Goal: Find specific page/section: Find specific page/section

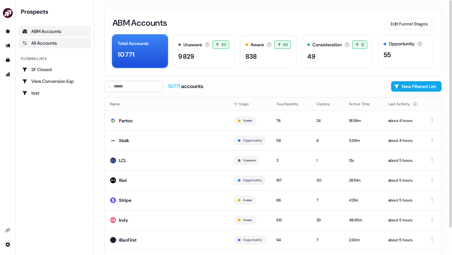
click at [53, 42] on div "All Accounts" at bounding box center [54, 43] width 65 height 7
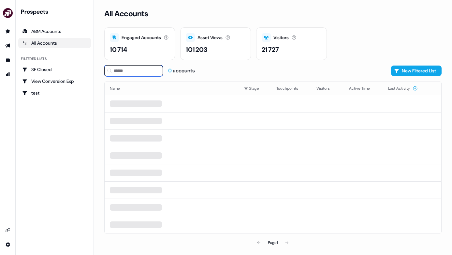
click at [130, 73] on input at bounding box center [133, 70] width 59 height 11
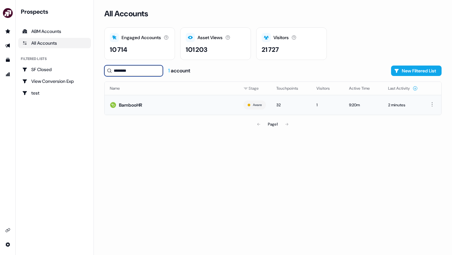
type input "********"
click at [204, 102] on td "BambooHR" at bounding box center [172, 105] width 134 height 20
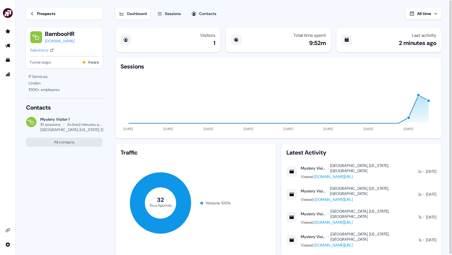
scroll to position [13, 0]
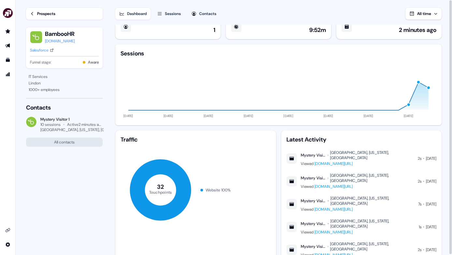
click at [307, 198] on div "Mystery Visitor 1" at bounding box center [313, 200] width 25 height 5
click at [339, 161] on link "www.qobra.co/integrations" at bounding box center [334, 163] width 38 height 5
click at [169, 17] on div "Sessions" at bounding box center [173, 13] width 16 height 7
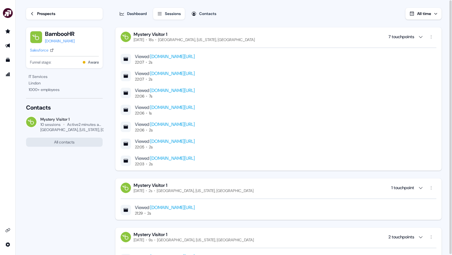
click at [57, 16] on link "Prospects" at bounding box center [64, 14] width 77 height 12
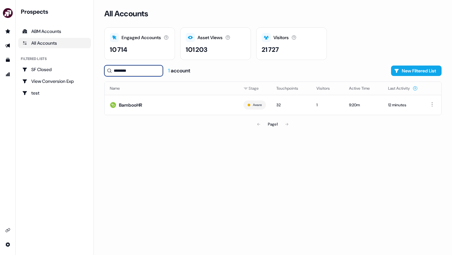
click at [144, 69] on input "********" at bounding box center [133, 70] width 59 height 11
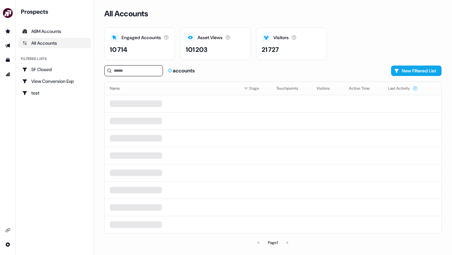
click at [212, 71] on div "0 accounts New Filtered List" at bounding box center [272, 70] width 337 height 11
click at [294, 38] on icon at bounding box center [293, 37] width 5 height 5
click at [271, 57] on div "Visitors Number of unique visitors. 21 727" at bounding box center [291, 43] width 71 height 33
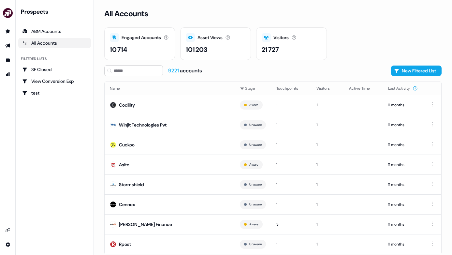
click at [58, 38] on link "All Accounts" at bounding box center [54, 43] width 73 height 10
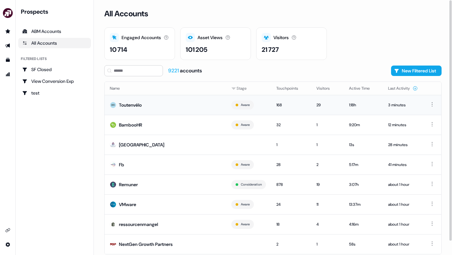
click at [176, 103] on td "Toutenvélo" at bounding box center [166, 105] width 122 height 20
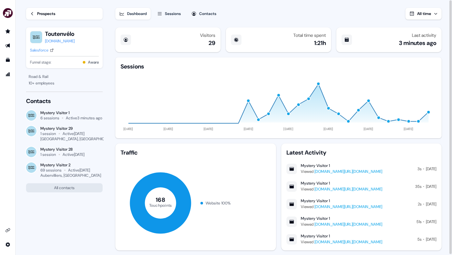
click at [55, 19] on link "Prospects" at bounding box center [64, 14] width 77 height 12
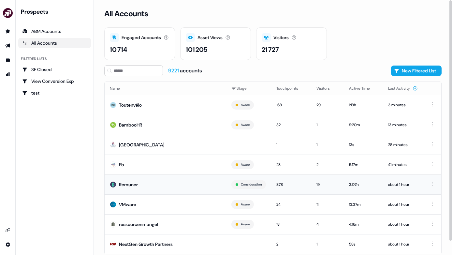
click at [291, 183] on div "878" at bounding box center [291, 184] width 30 height 7
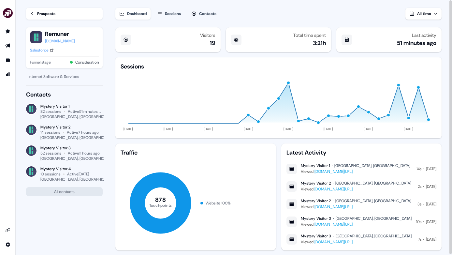
click at [43, 16] on div "Prospects" at bounding box center [46, 13] width 18 height 7
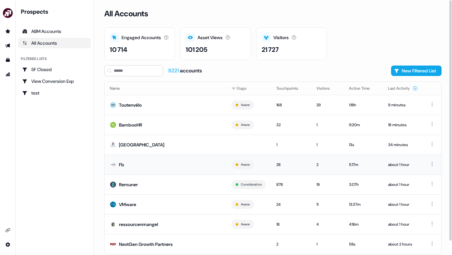
scroll to position [15, 0]
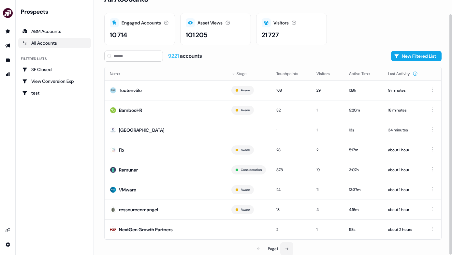
click at [287, 247] on icon at bounding box center [287, 249] width 4 height 4
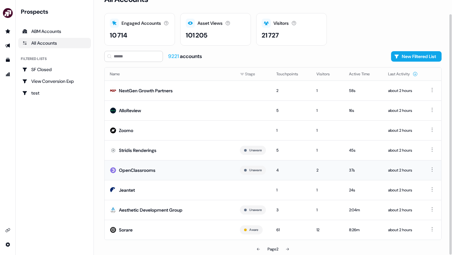
scroll to position [15, 0]
click at [285, 225] on td "61" at bounding box center [291, 229] width 40 height 20
